Goal: Task Accomplishment & Management: Complete application form

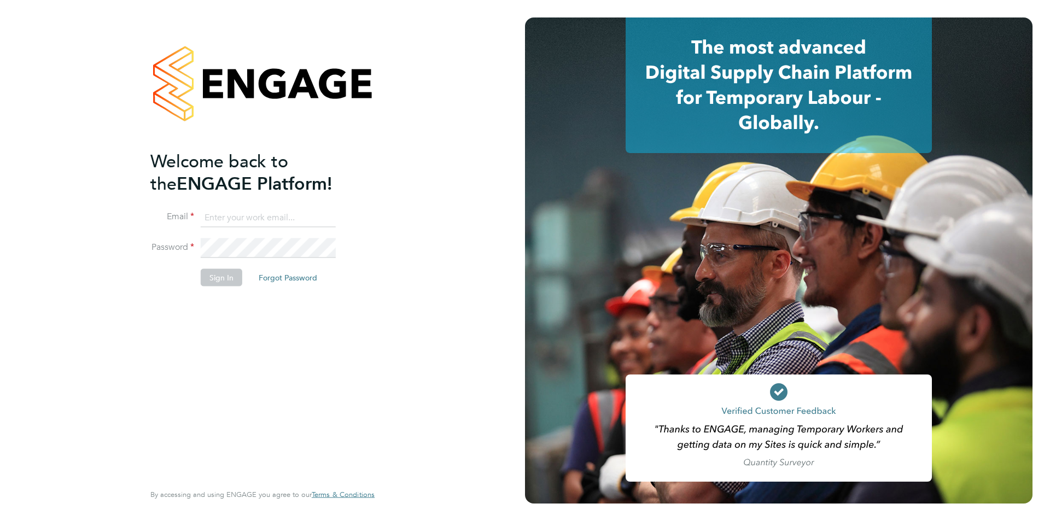
type input "nickbriant@jambo.co"
click at [212, 317] on div "Welcome back to the ENGAGE Platform! Email nickbriant@jambo.co Password Sign In…" at bounding box center [256, 315] width 213 height 331
click at [218, 282] on button "Sign In" at bounding box center [222, 278] width 42 height 18
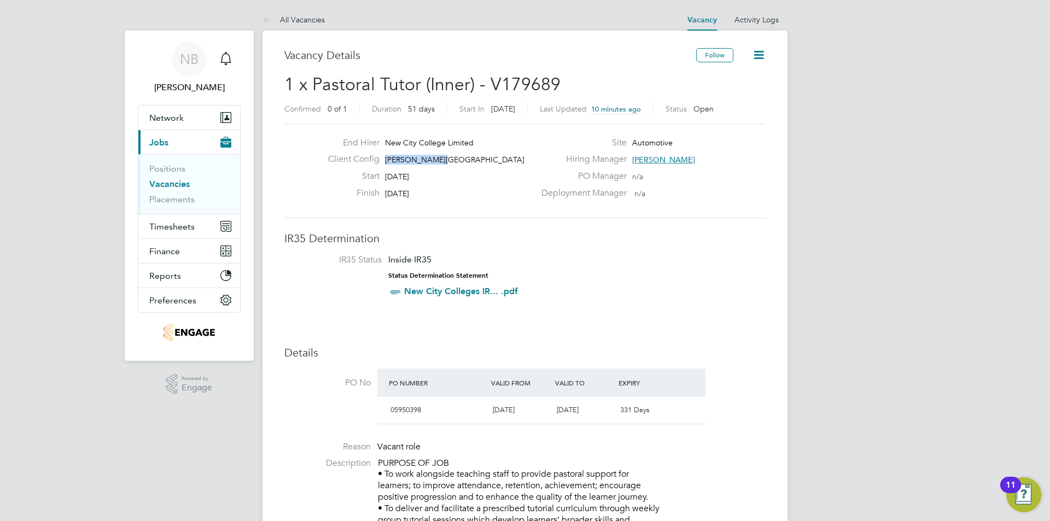
drag, startPoint x: 447, startPoint y: 156, endPoint x: 386, endPoint y: 160, distance: 61.9
click at [386, 160] on div "Client Config [PERSON_NAME][GEOGRAPHIC_DATA]" at bounding box center [426, 162] width 215 height 17
copy span "[PERSON_NAME][GEOGRAPHIC_DATA]"
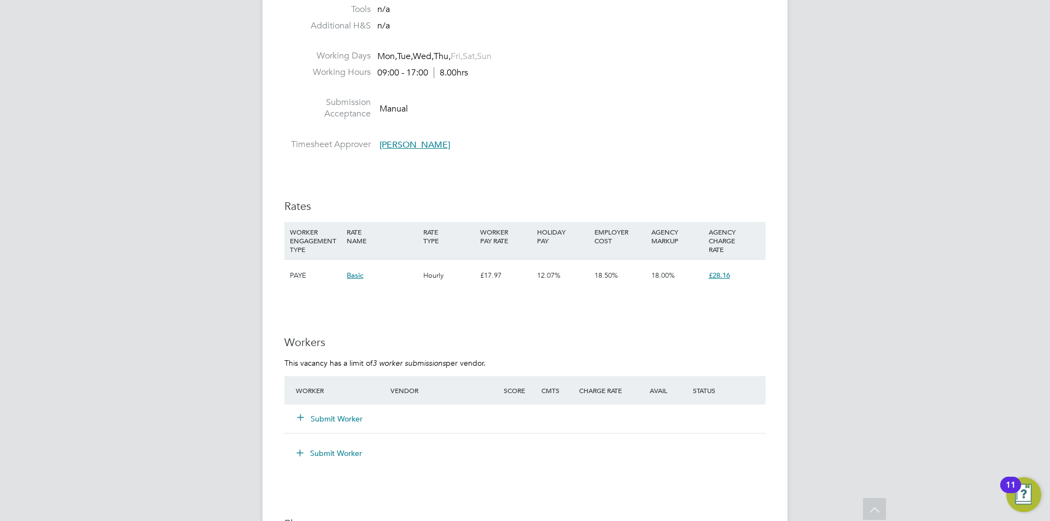
scroll to position [2024, 0]
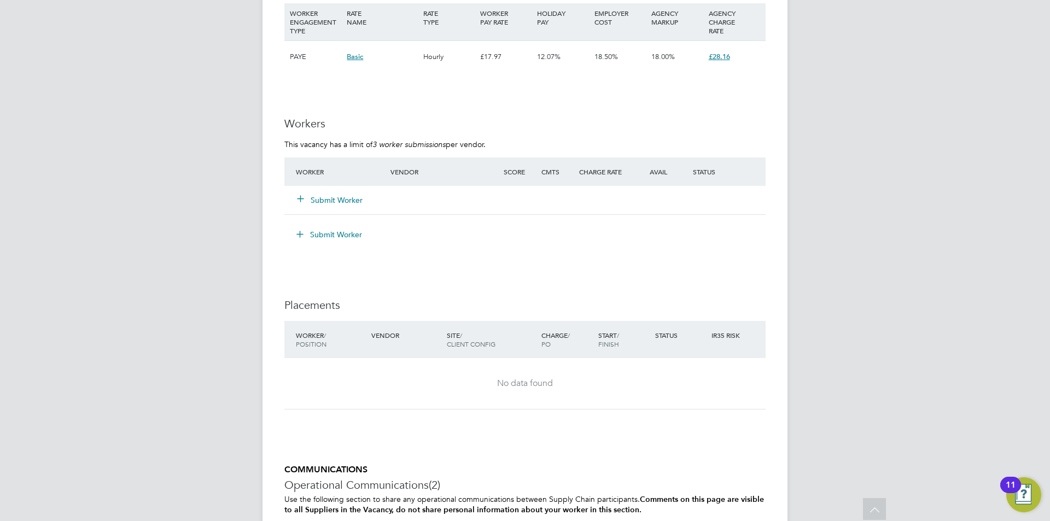
click at [334, 199] on button "Submit Worker" at bounding box center [331, 200] width 66 height 11
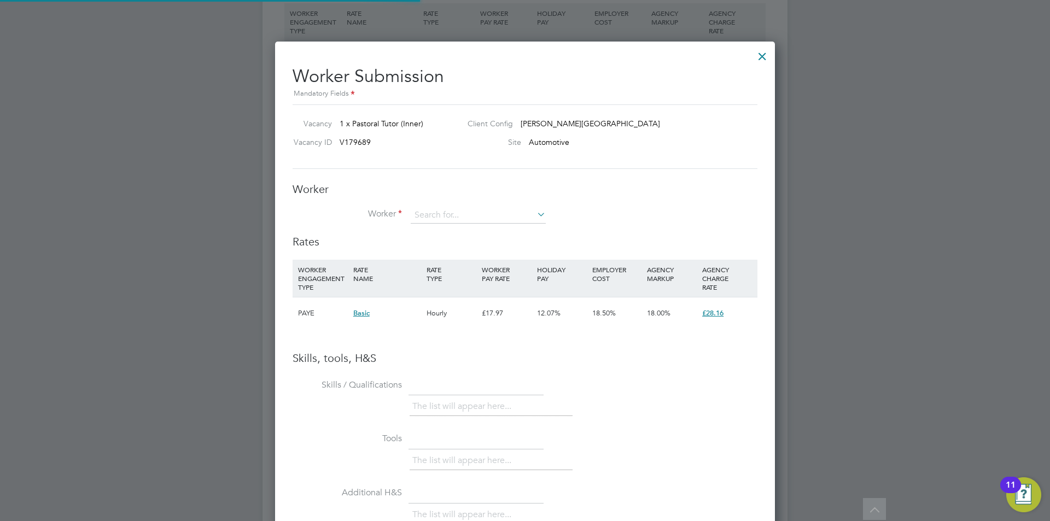
scroll to position [691, 500]
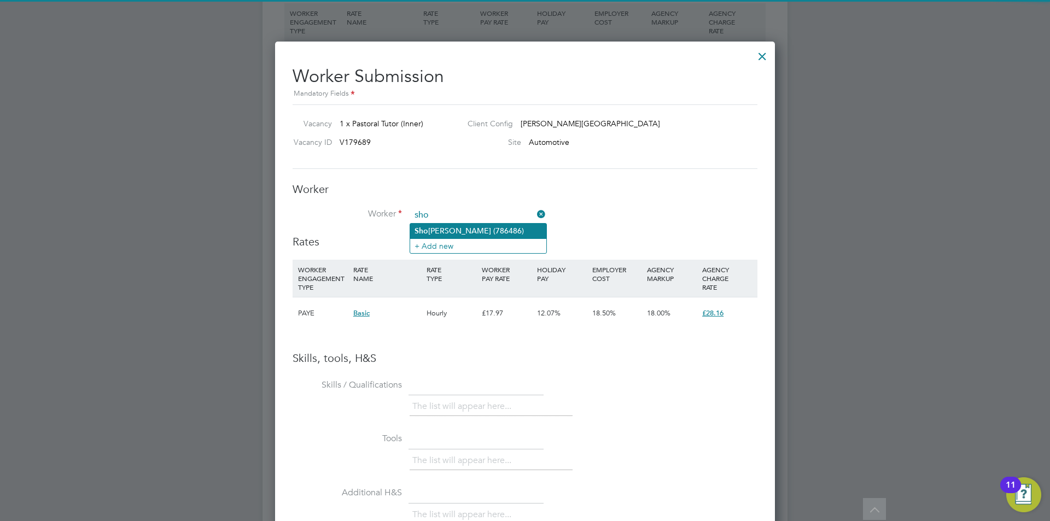
click at [439, 225] on li "Sho [PERSON_NAME] (786486)" at bounding box center [478, 231] width 136 height 15
type input "[PERSON_NAME] (786486)"
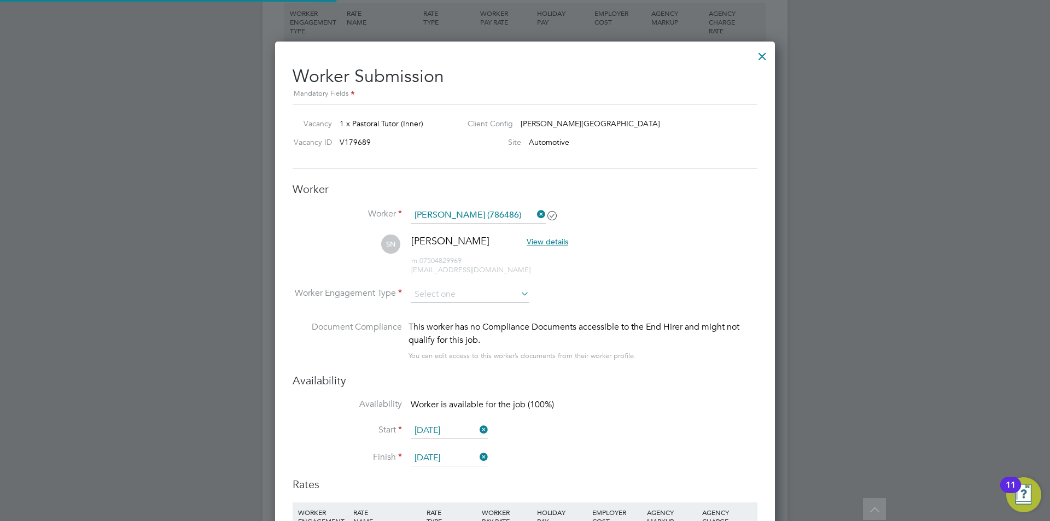
scroll to position [934, 500]
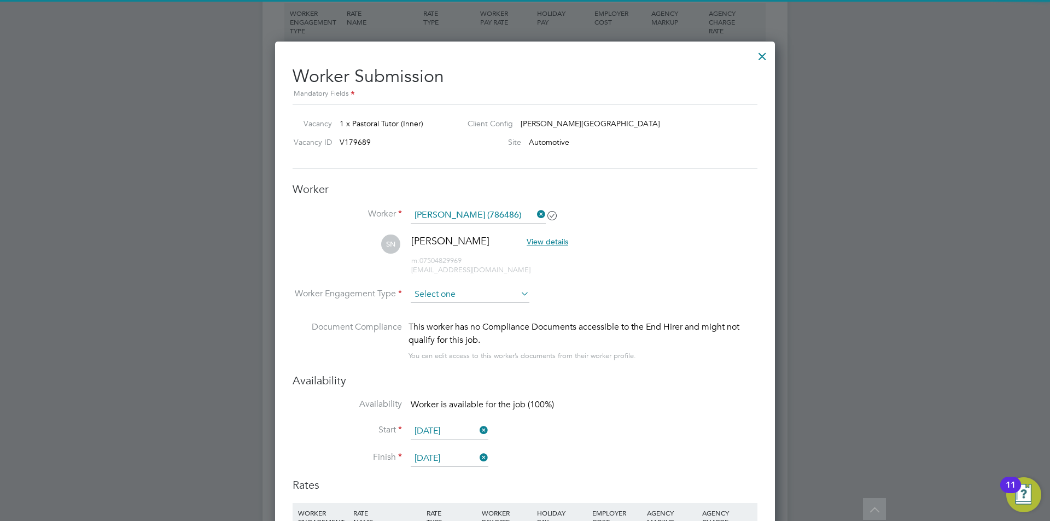
click at [457, 294] on input at bounding box center [470, 295] width 119 height 16
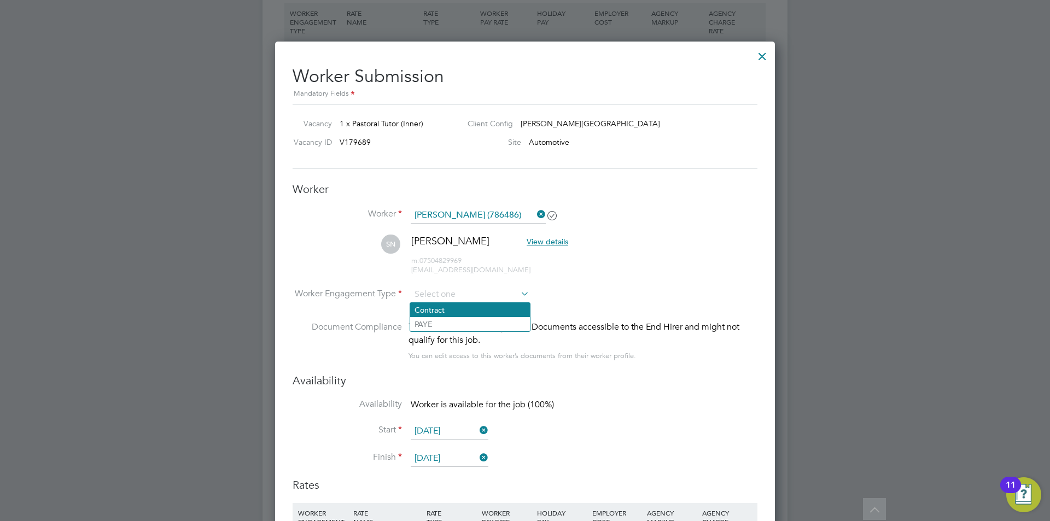
click at [454, 314] on li "Contract" at bounding box center [470, 310] width 120 height 14
type input "Contract"
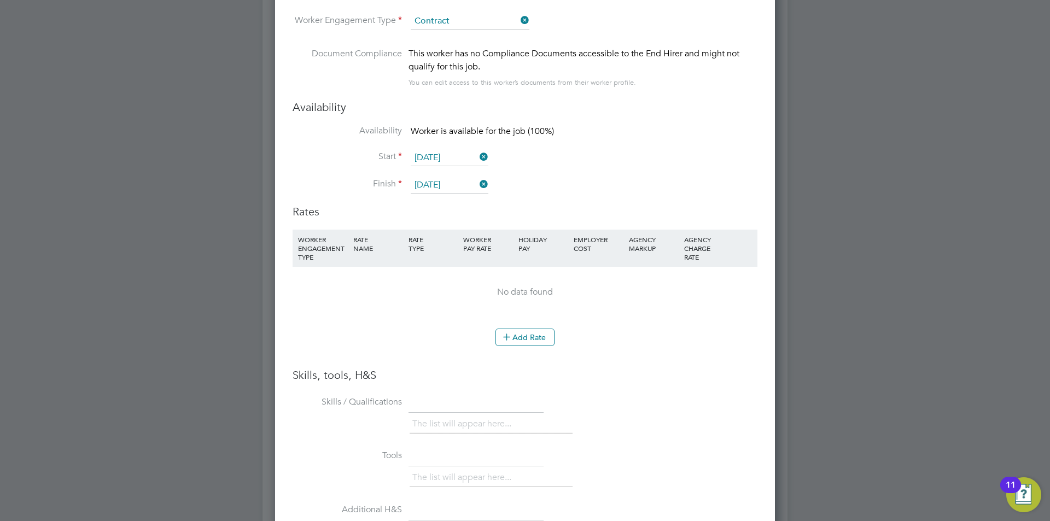
scroll to position [2407, 0]
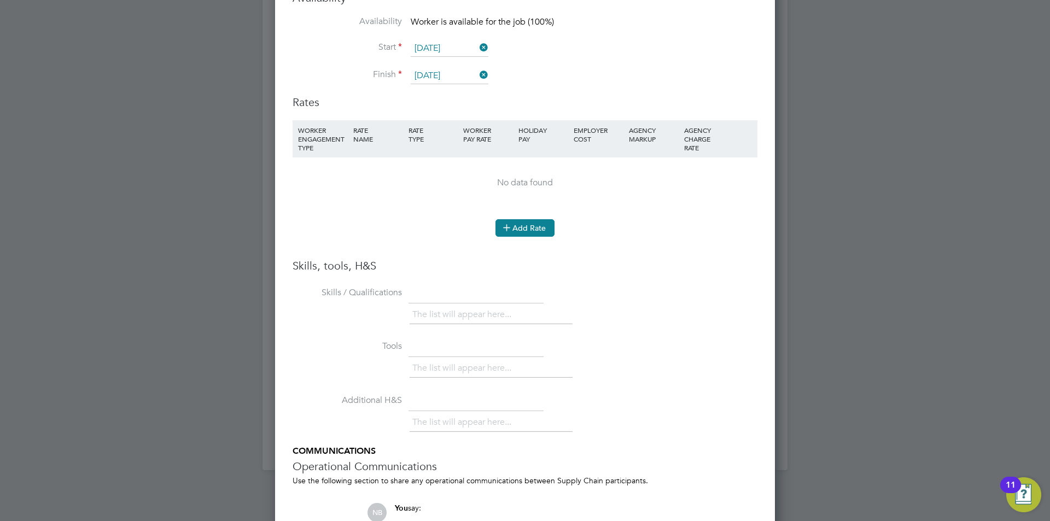
click at [527, 228] on button "Add Rate" at bounding box center [525, 228] width 59 height 18
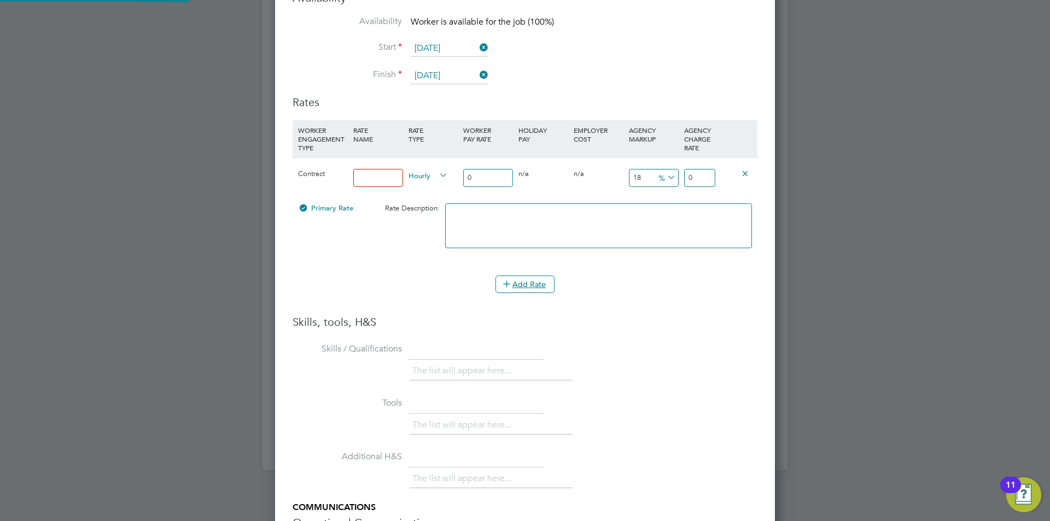
scroll to position [1038, 500]
click at [370, 179] on input at bounding box center [378, 178] width 50 height 18
type input "basic"
click at [475, 174] on input "0" at bounding box center [488, 178] width 50 height 18
click at [426, 172] on div "Contract basic Hourly 0 0 n/a 0 n/a 18 0 % 0" at bounding box center [525, 178] width 465 height 40
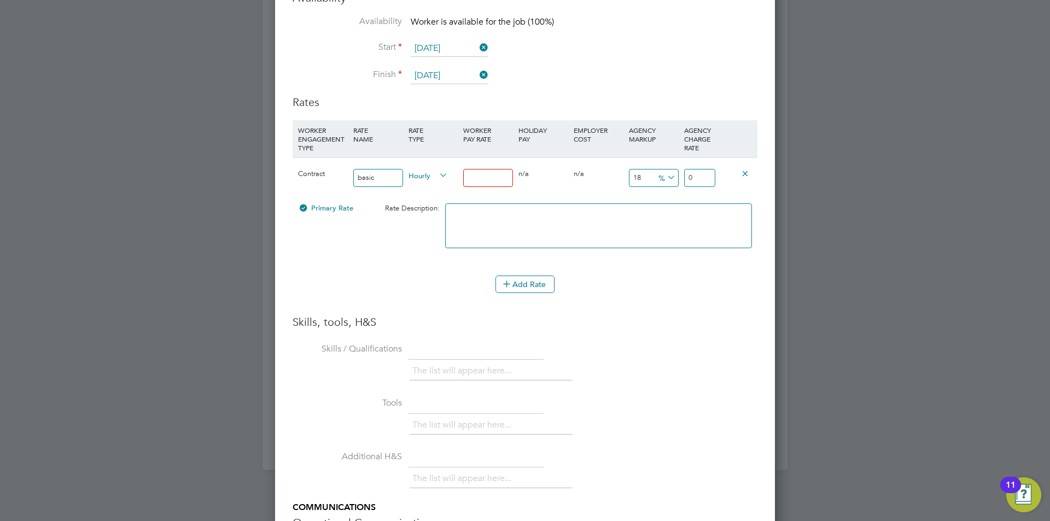
type input "2"
type input "0.36"
type input "2.36"
type input "20"
type input "3.6"
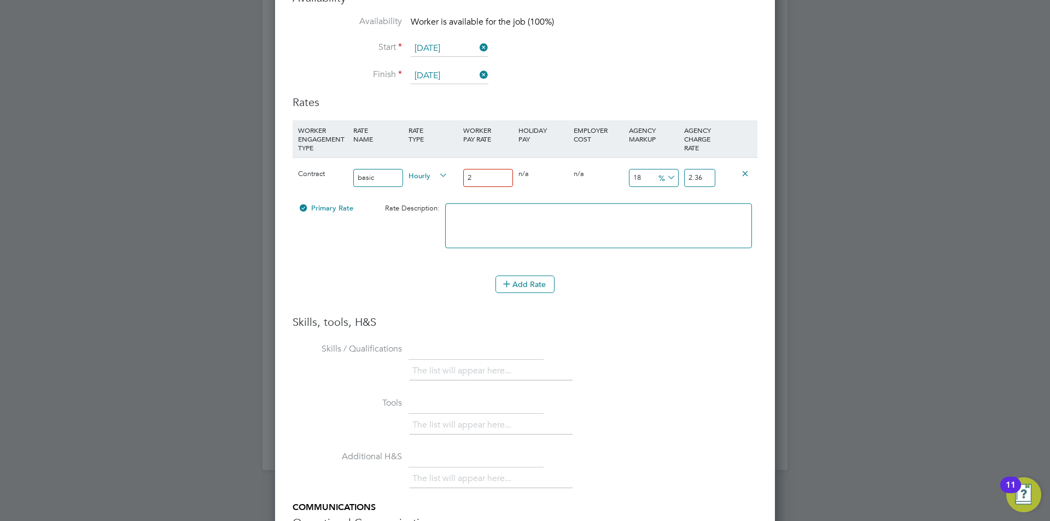
type input "23.6"
type input "20"
click at [665, 177] on icon at bounding box center [665, 177] width 0 height 15
click at [662, 206] on li "£" at bounding box center [667, 204] width 26 height 14
drag, startPoint x: 644, startPoint y: 177, endPoint x: 611, endPoint y: 172, distance: 33.6
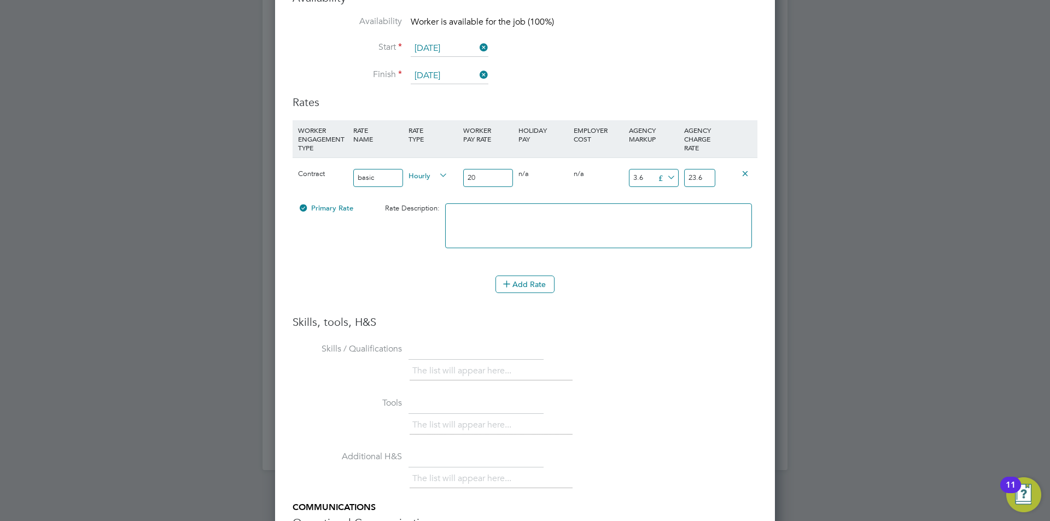
click at [619, 174] on div "Contract basic Hourly 20 0 n/a 0 n/a 18 3.6 £ 23.6" at bounding box center [525, 178] width 465 height 40
type input "9"
type input "29"
type input "9.5"
type input "29.5"
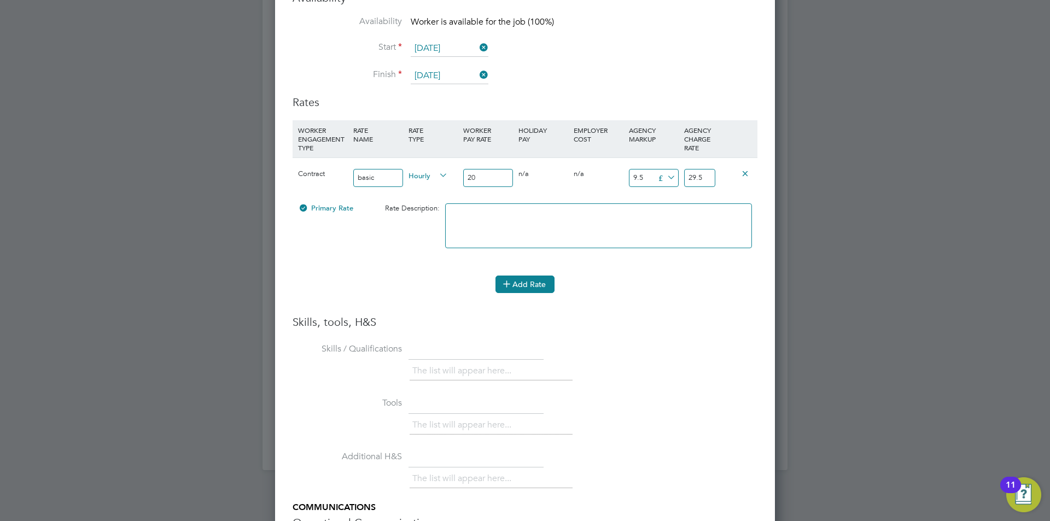
type input "9.5"
click at [508, 281] on icon at bounding box center [507, 283] width 8 height 8
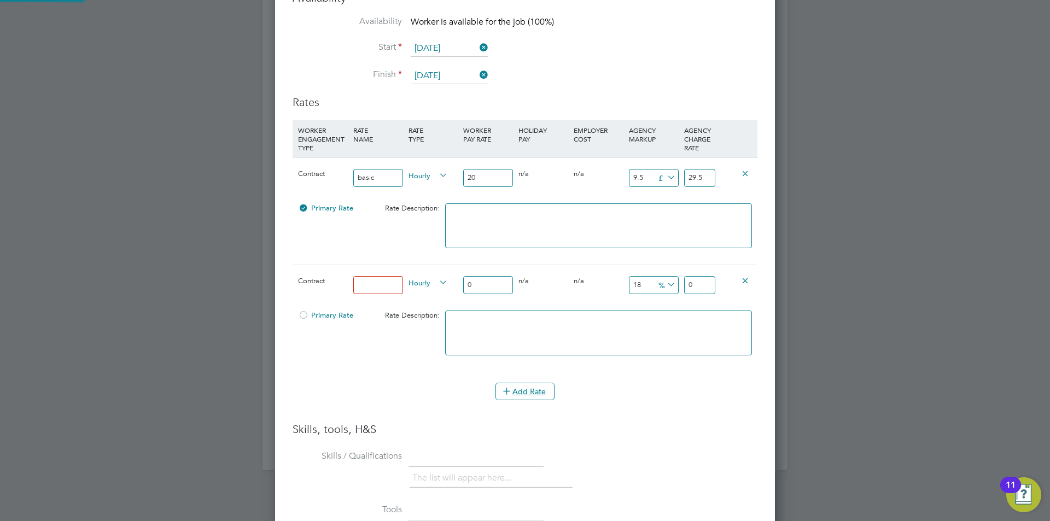
scroll to position [5, 5]
drag, startPoint x: 741, startPoint y: 281, endPoint x: 694, endPoint y: 295, distance: 49.1
click at [742, 281] on icon at bounding box center [745, 280] width 8 height 8
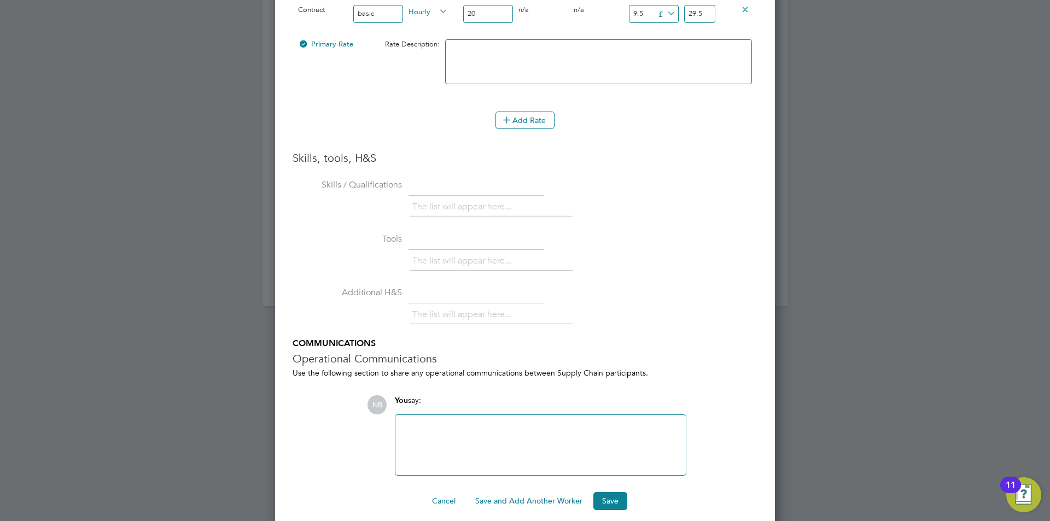
scroll to position [2581, 0]
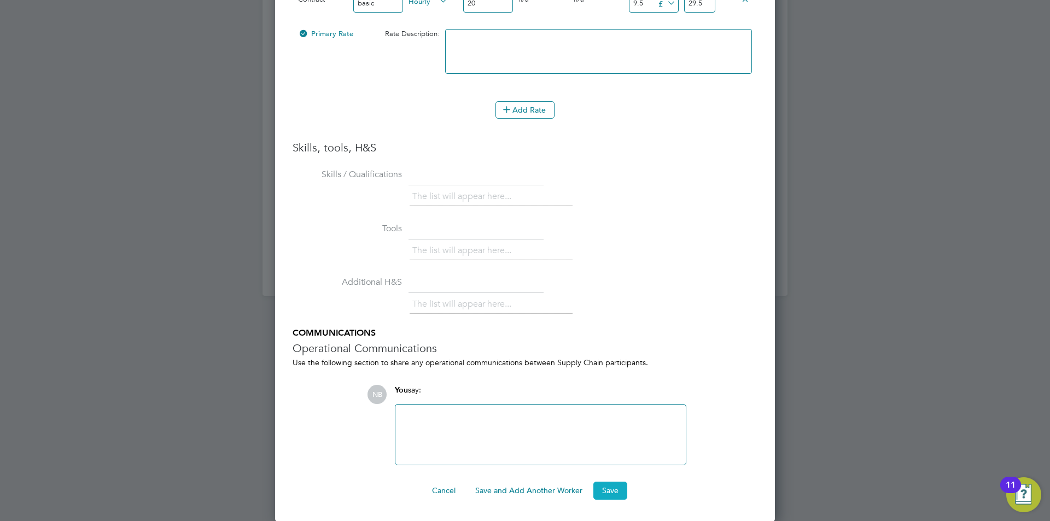
click at [615, 489] on button "Save" at bounding box center [610, 491] width 34 height 18
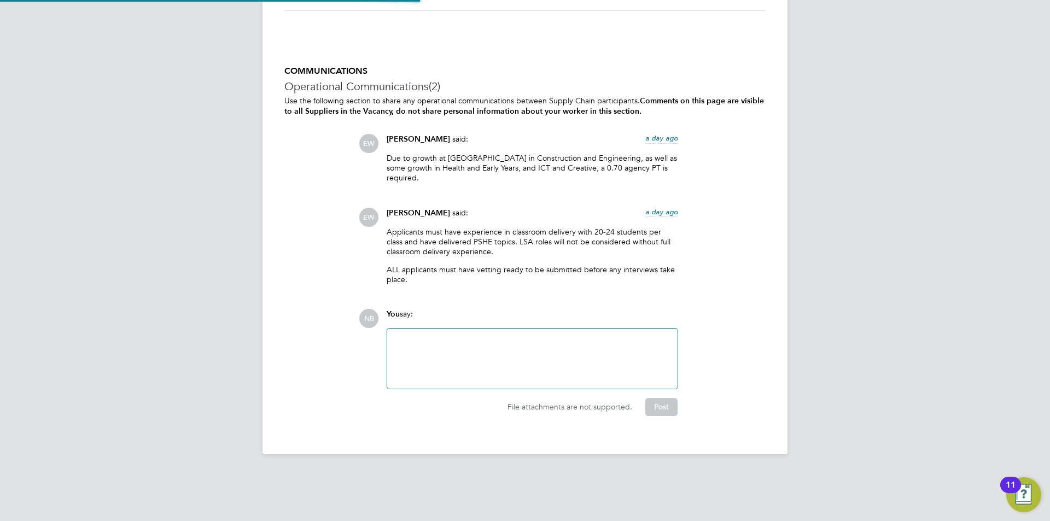
scroll to position [2247, 0]
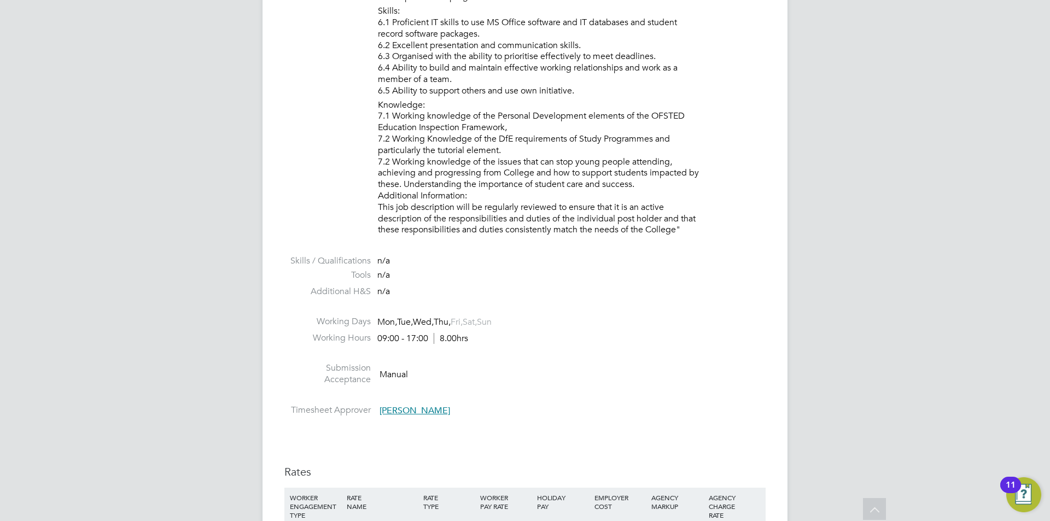
click at [530, 287] on li "Additional H&S n/a" at bounding box center [524, 294] width 481 height 16
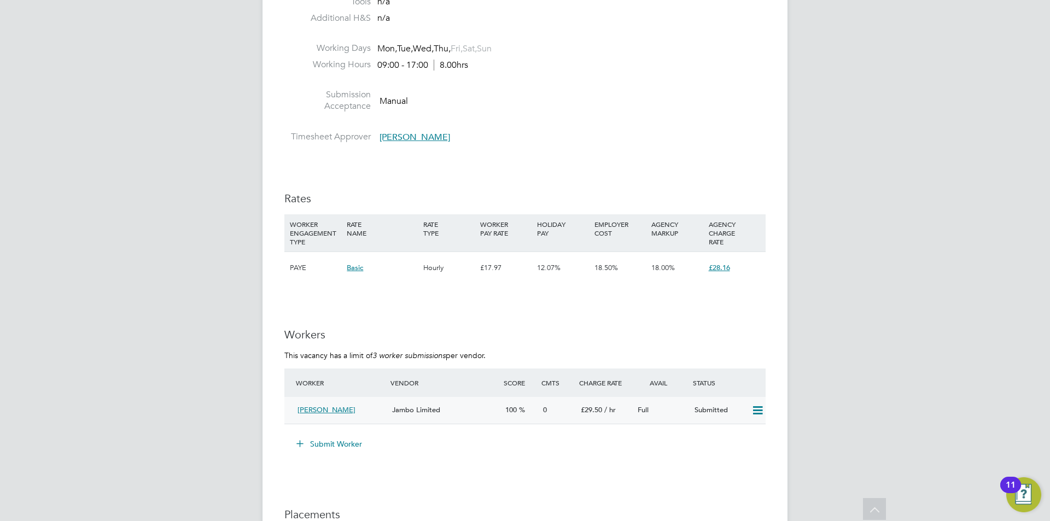
click at [355, 408] on div "[PERSON_NAME]" at bounding box center [340, 410] width 95 height 18
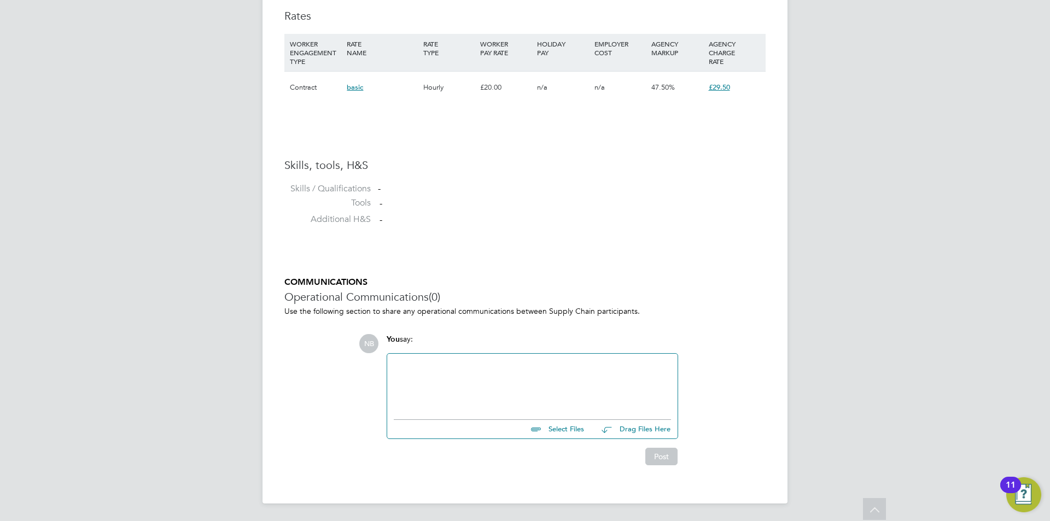
click at [568, 426] on input "file" at bounding box center [589, 427] width 164 height 15
type input "C:\fakepath\Shozeb.docx"
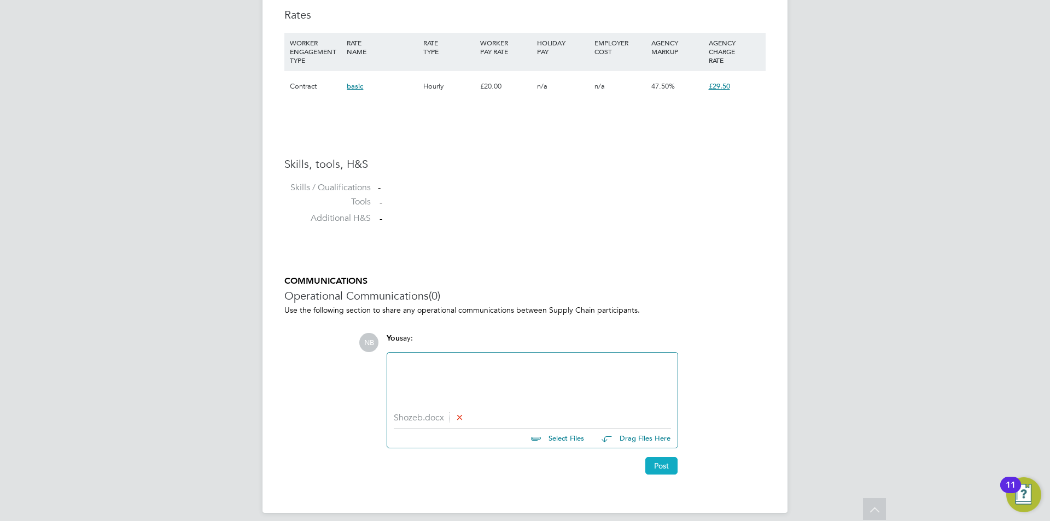
click at [664, 464] on button "Post" at bounding box center [661, 466] width 32 height 18
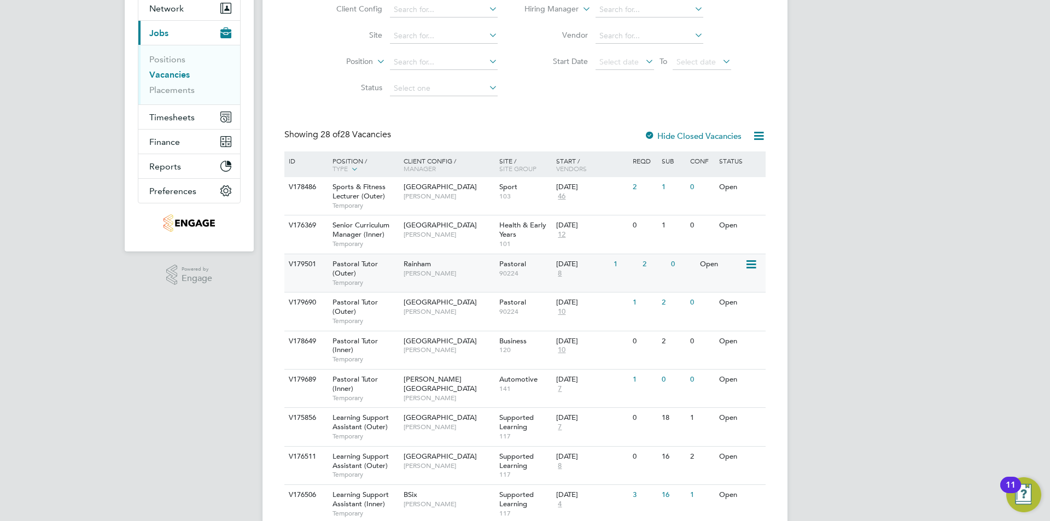
scroll to position [164, 0]
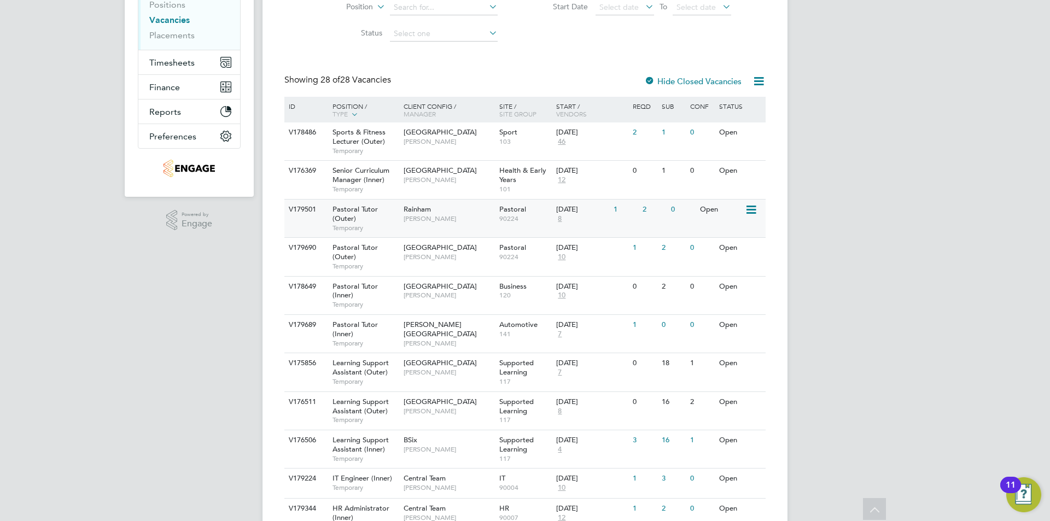
click at [357, 215] on div "Pastoral Tutor (Outer) Temporary" at bounding box center [362, 219] width 77 height 38
click at [292, 104] on div "ID" at bounding box center [305, 106] width 38 height 19
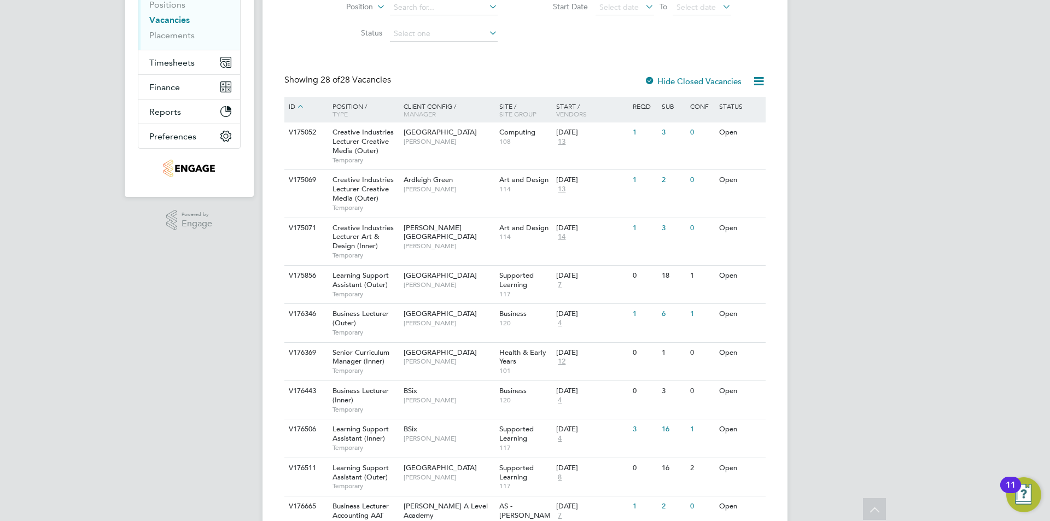
click at [303, 106] on icon at bounding box center [300, 106] width 10 height 10
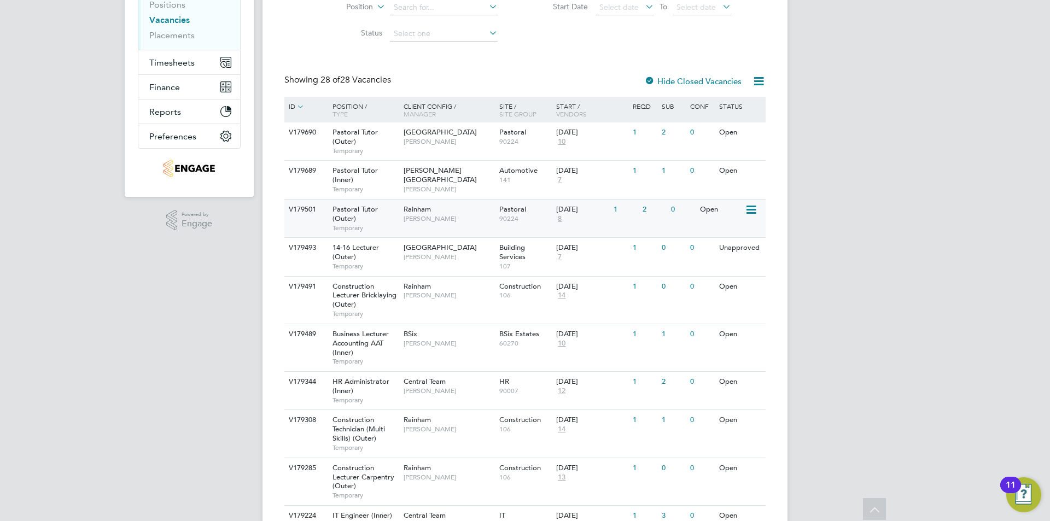
scroll to position [55, 0]
